Goal: Task Accomplishment & Management: Manage account settings

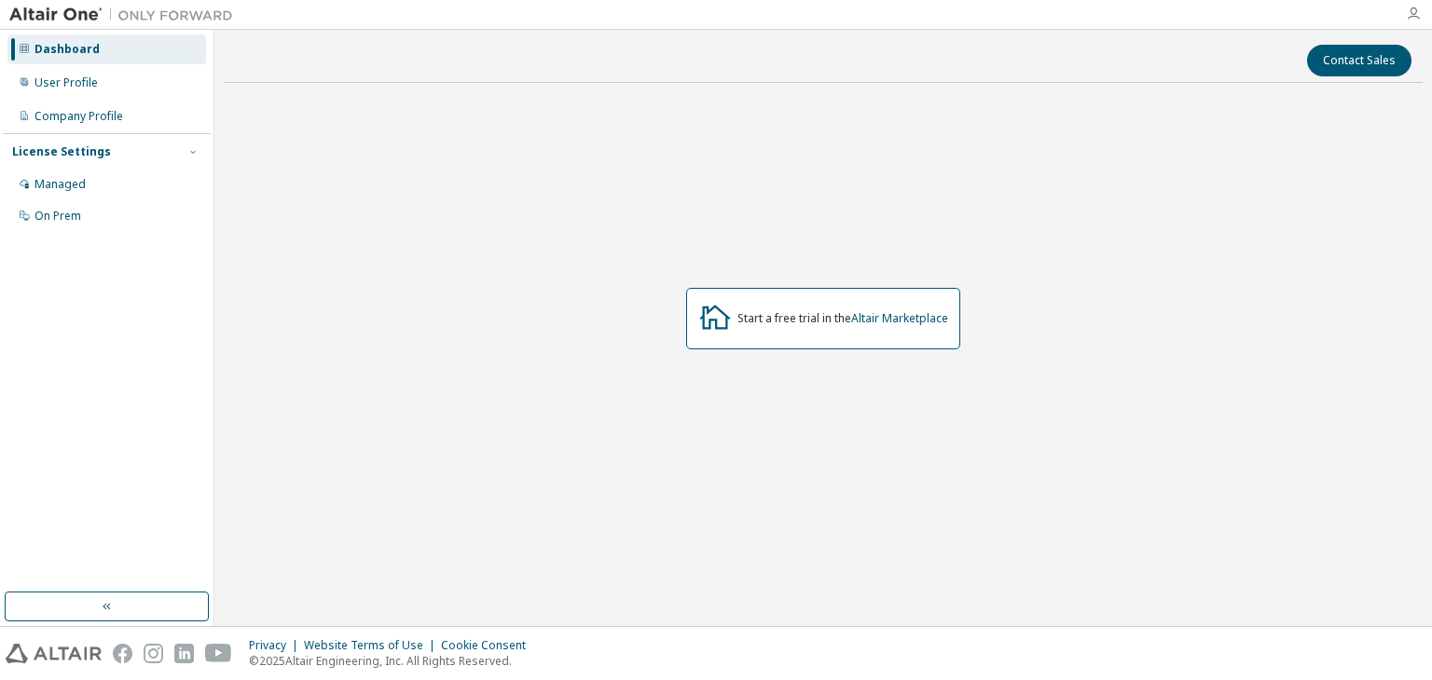
click at [1413, 16] on icon "button" at bounding box center [1412, 14] width 15 height 15
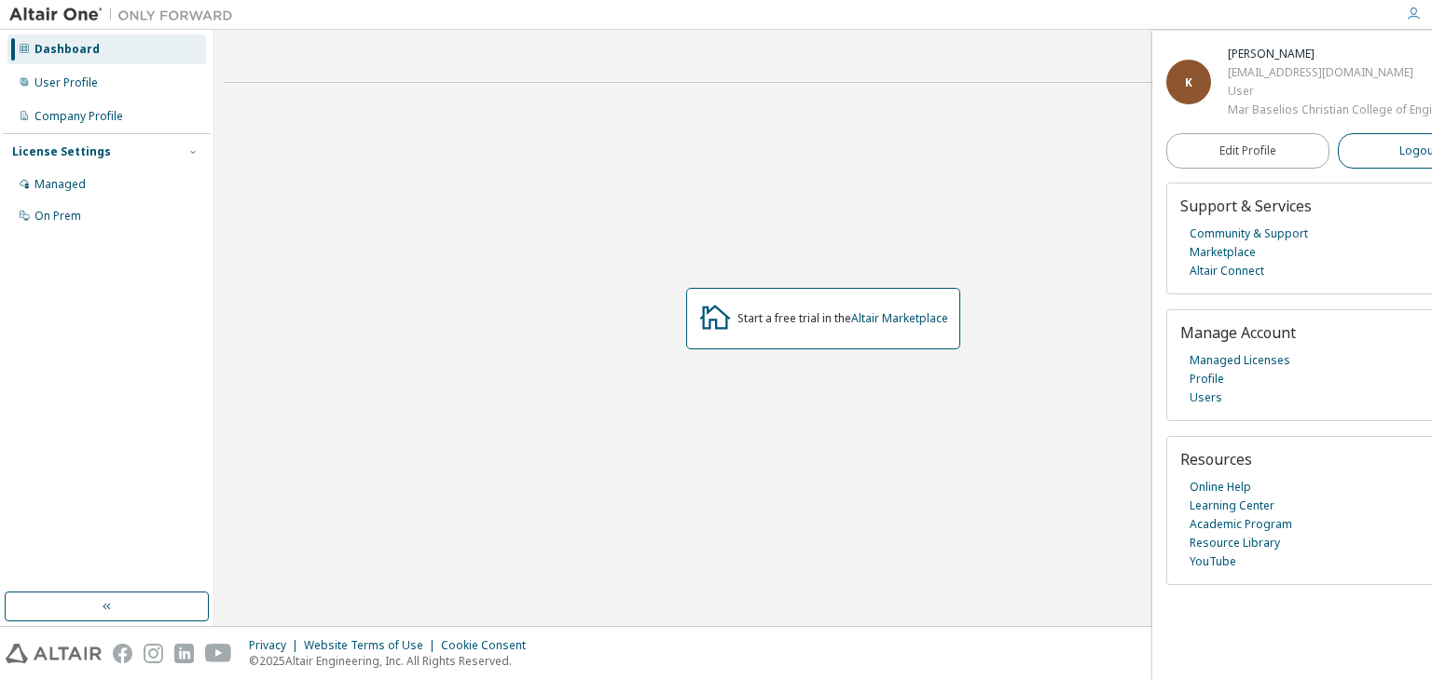
click at [1366, 150] on button "Logout" at bounding box center [1418, 150] width 163 height 35
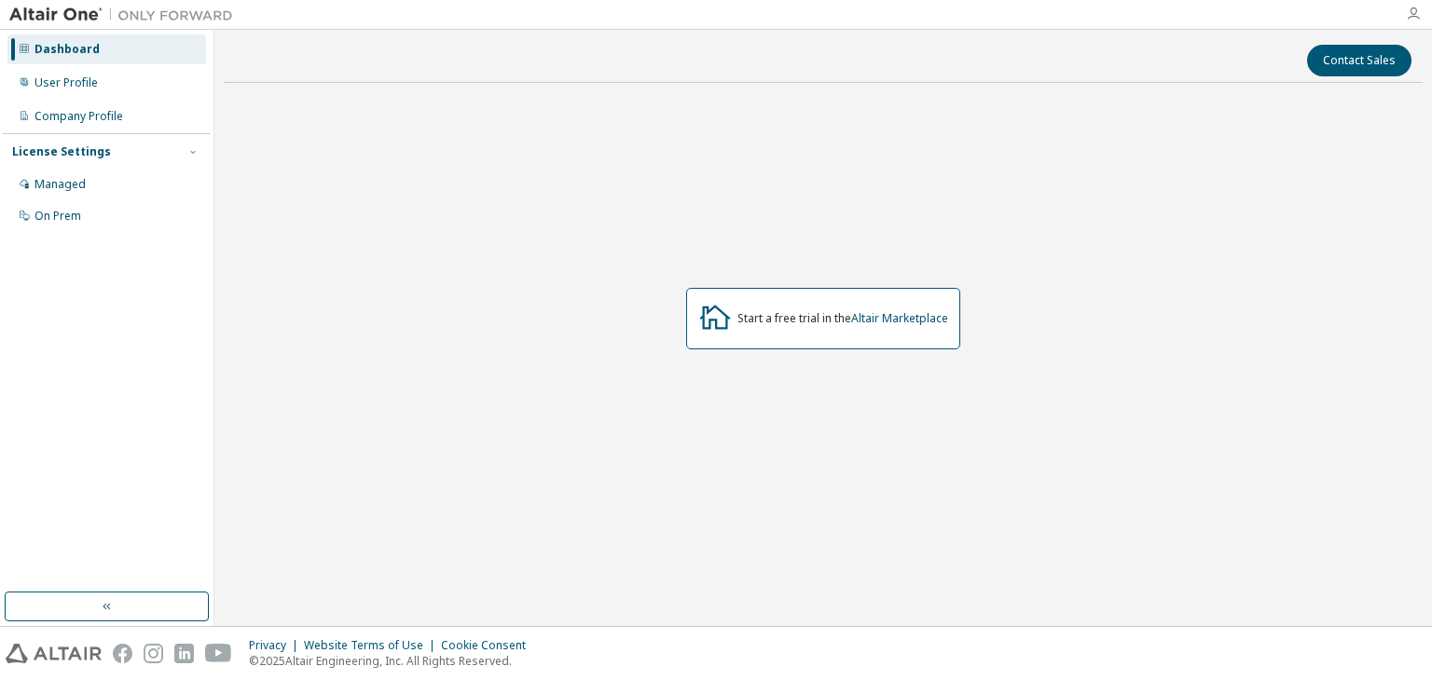
click at [1417, 18] on icon "button" at bounding box center [1412, 14] width 15 height 15
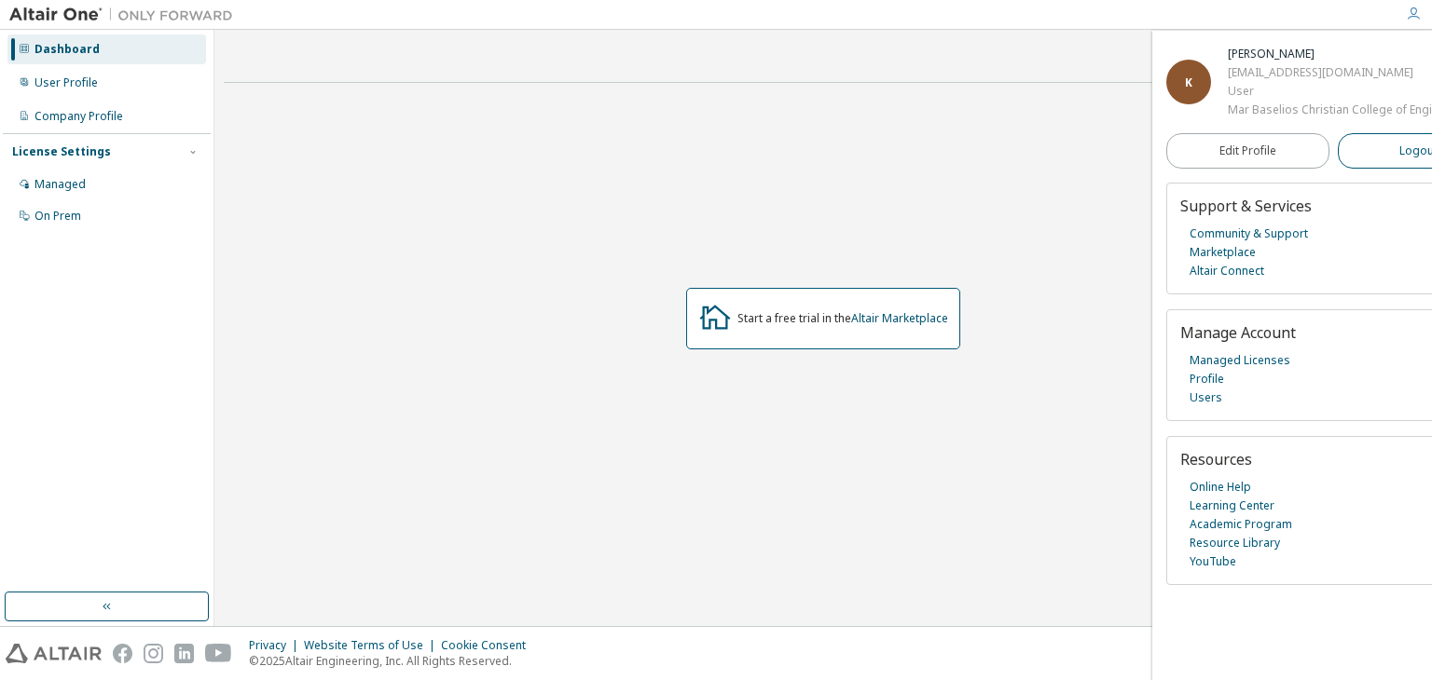
click at [1389, 151] on button "Logout" at bounding box center [1418, 150] width 163 height 35
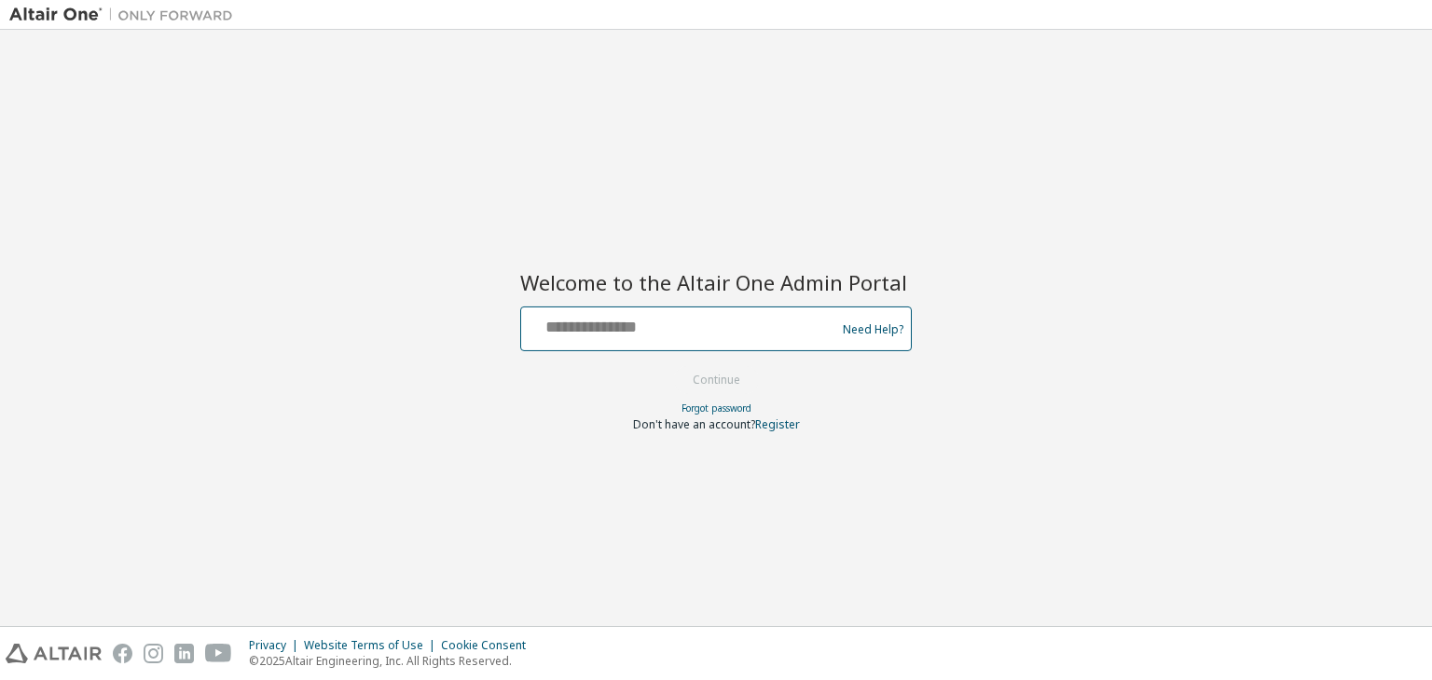
click at [738, 322] on input "text" at bounding box center [680, 324] width 305 height 27
type input "**********"
click at [673, 366] on button "Continue" at bounding box center [716, 380] width 87 height 28
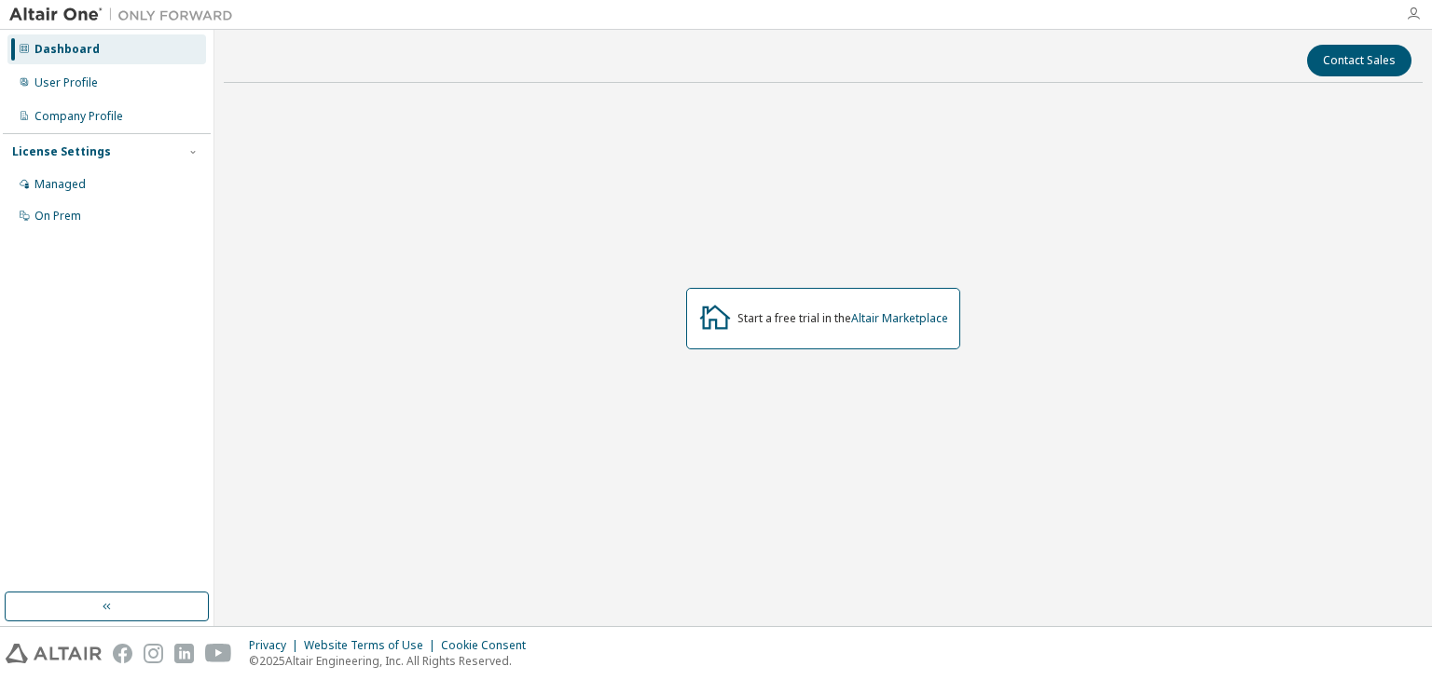
click at [1413, 7] on icon "button" at bounding box center [1412, 14] width 15 height 15
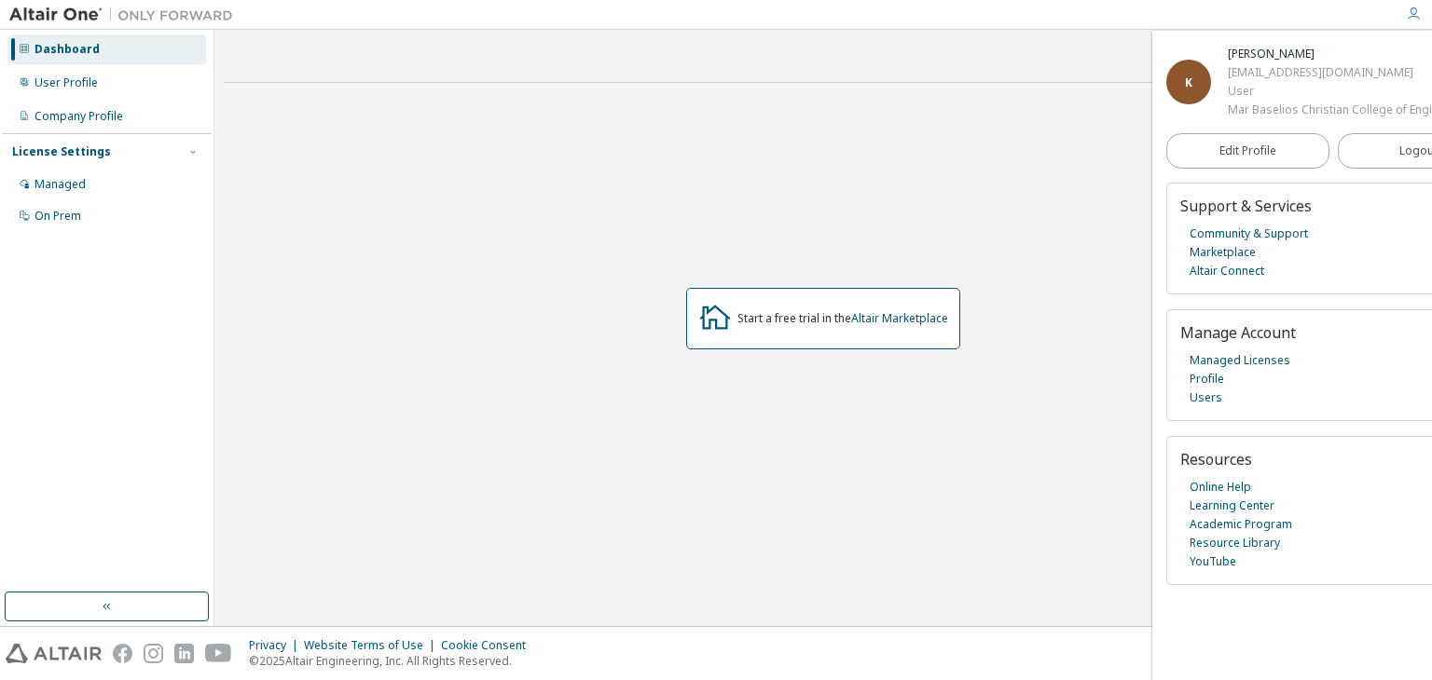
click at [986, 137] on div "Start a free trial in the Altair Marketplace" at bounding box center [823, 319] width 1199 height 443
click at [1113, 90] on div "Contact Sales Start a free trial in the Altair Marketplace" at bounding box center [823, 328] width 1199 height 578
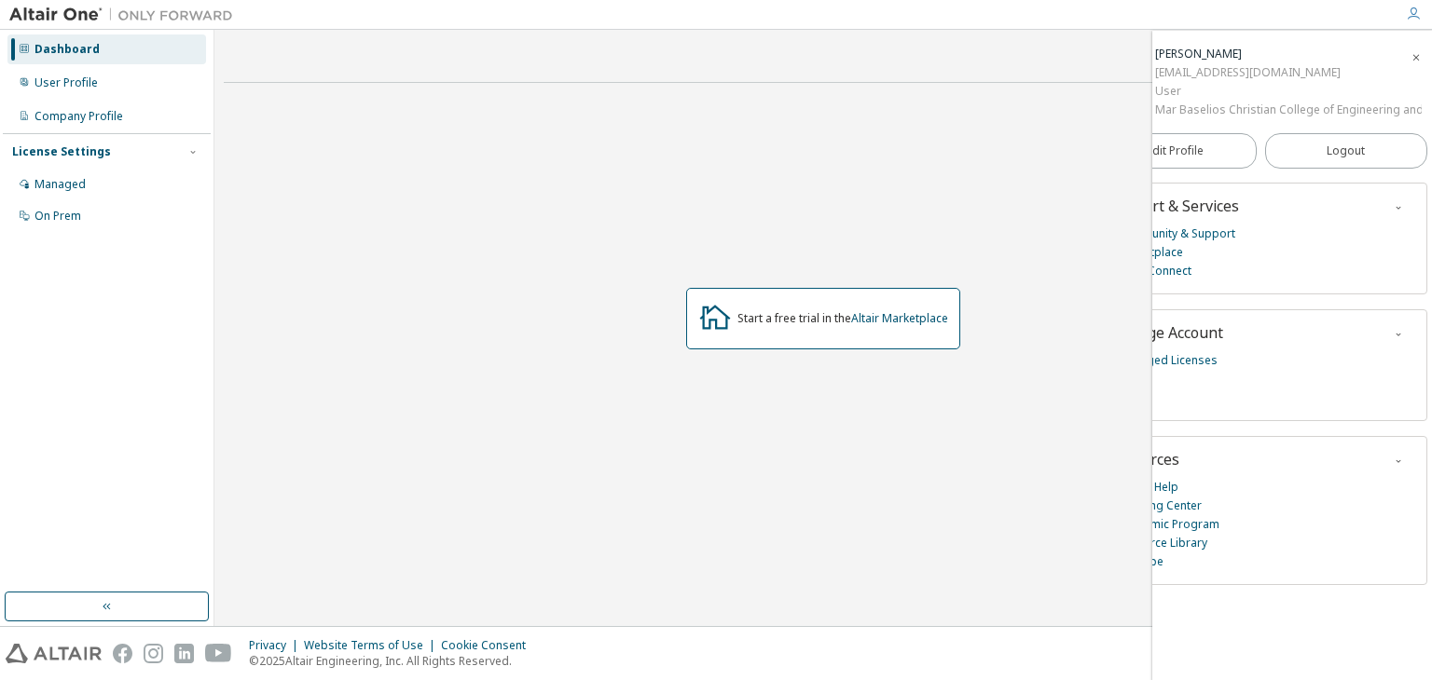
click at [1410, 58] on icon "button" at bounding box center [1415, 57] width 11 height 11
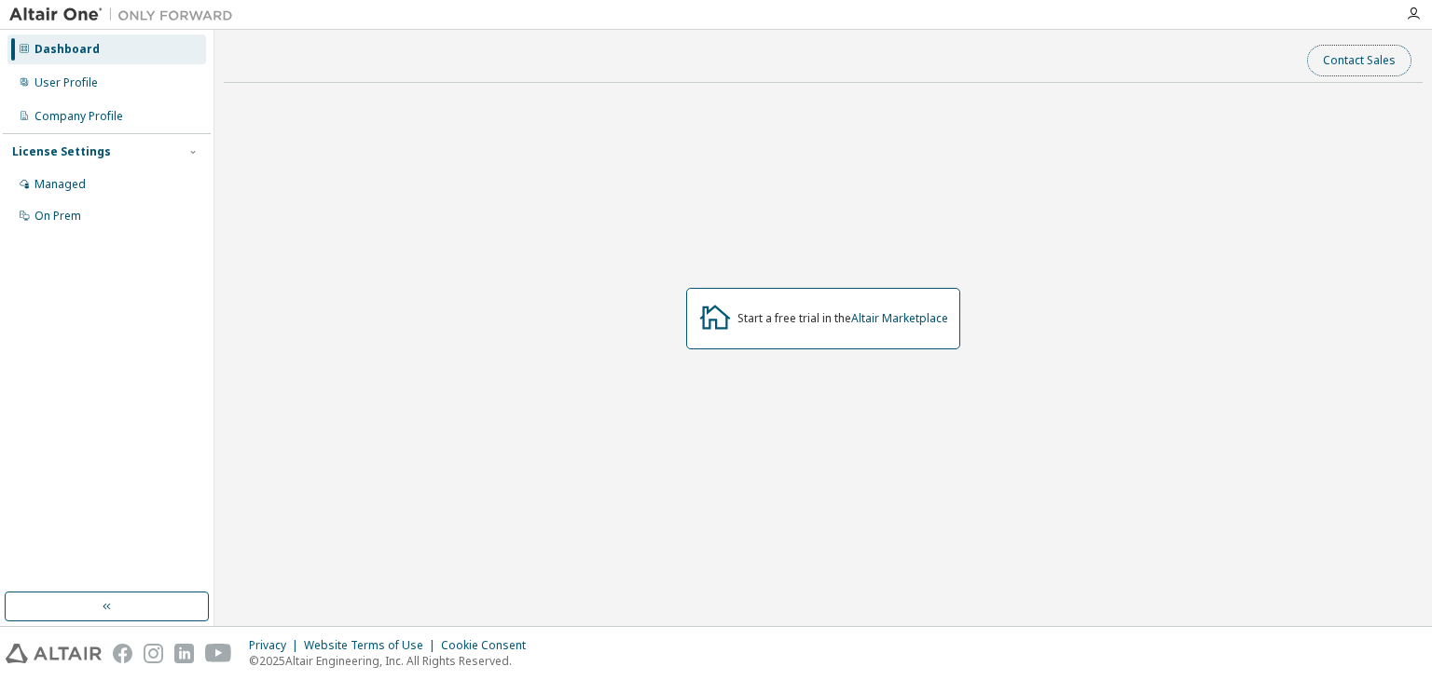
click at [1376, 61] on button "Contact Sales" at bounding box center [1359, 61] width 104 height 32
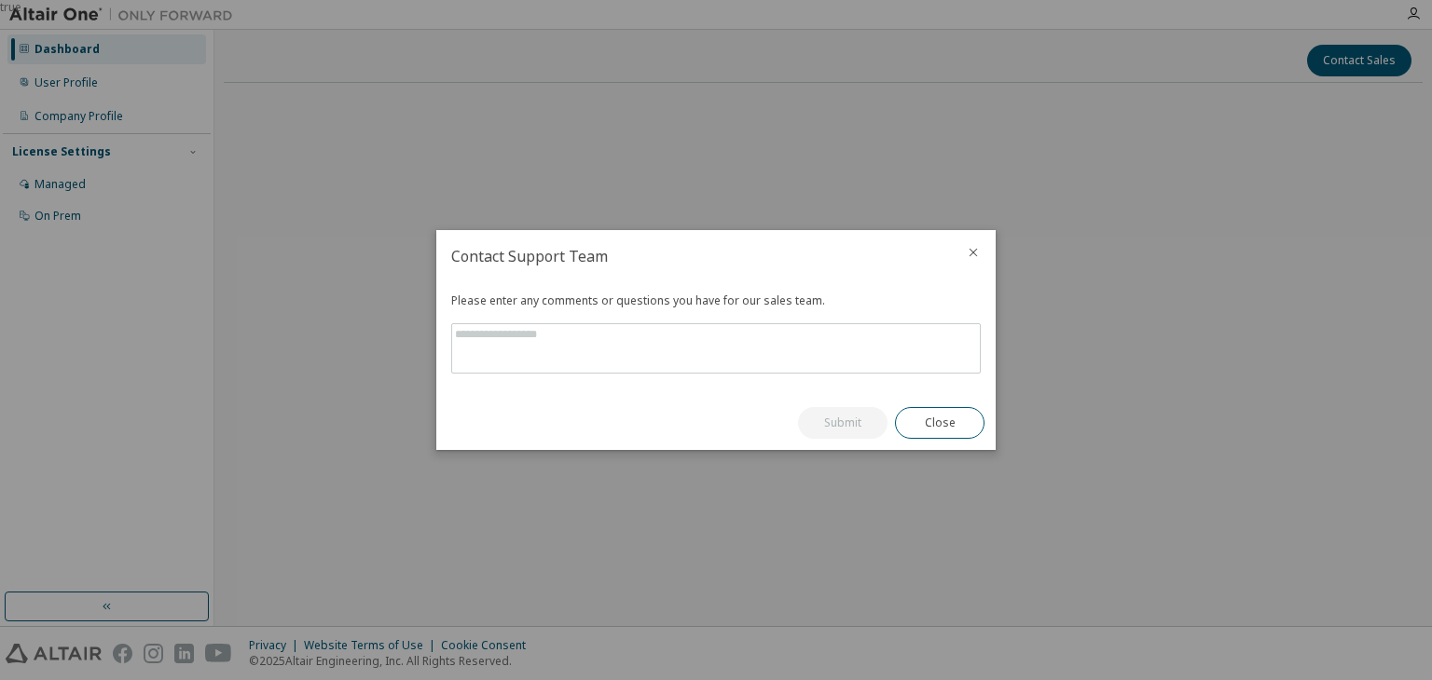
click at [966, 253] on icon "close" at bounding box center [973, 252] width 15 height 15
